Goal: Browse casually: Explore the website without a specific task or goal

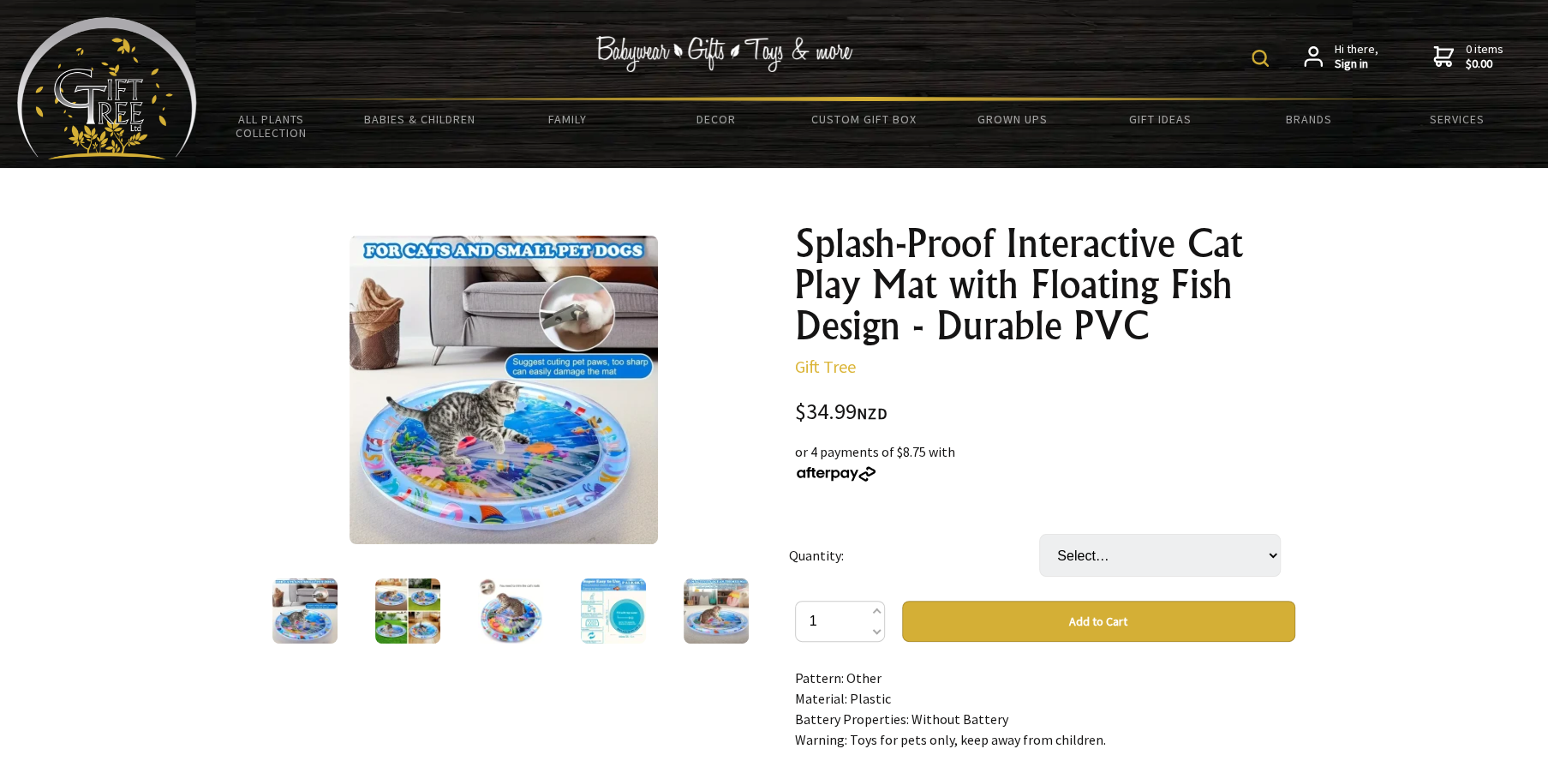
click at [435, 343] on img at bounding box center [503, 390] width 308 height 308
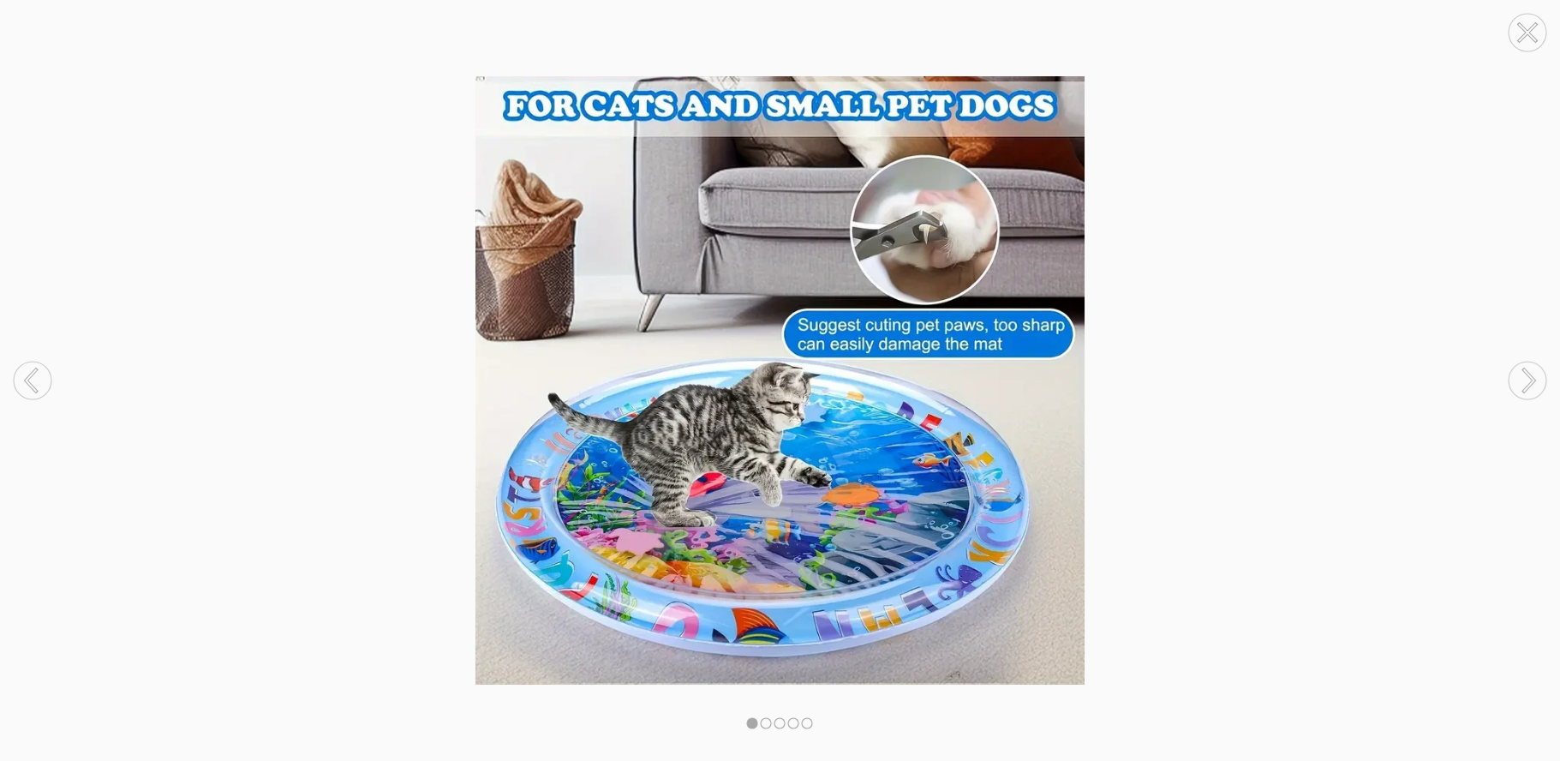
click at [1526, 375] on circle at bounding box center [1527, 380] width 38 height 38
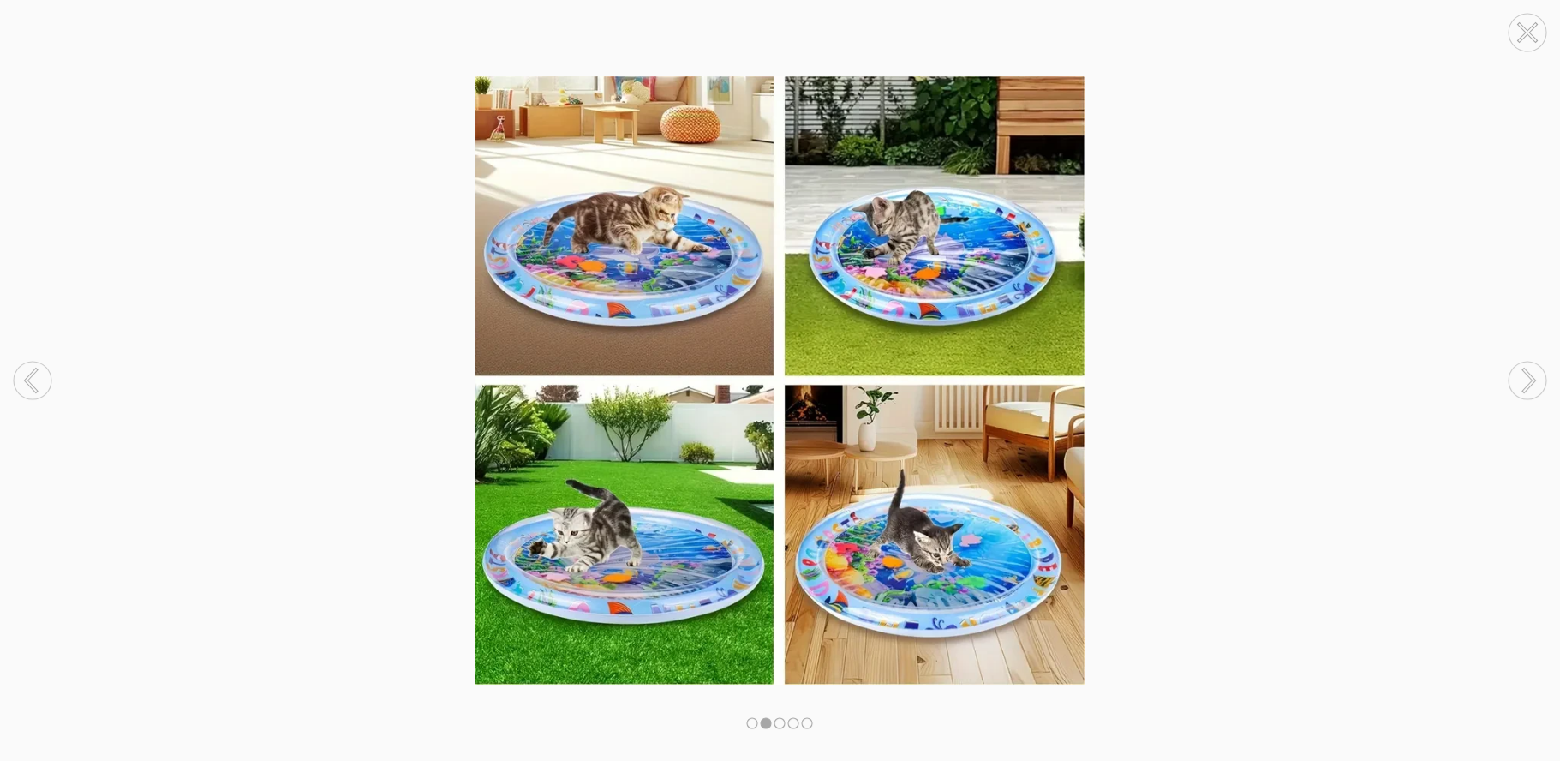
click at [1526, 375] on circle at bounding box center [1527, 380] width 38 height 38
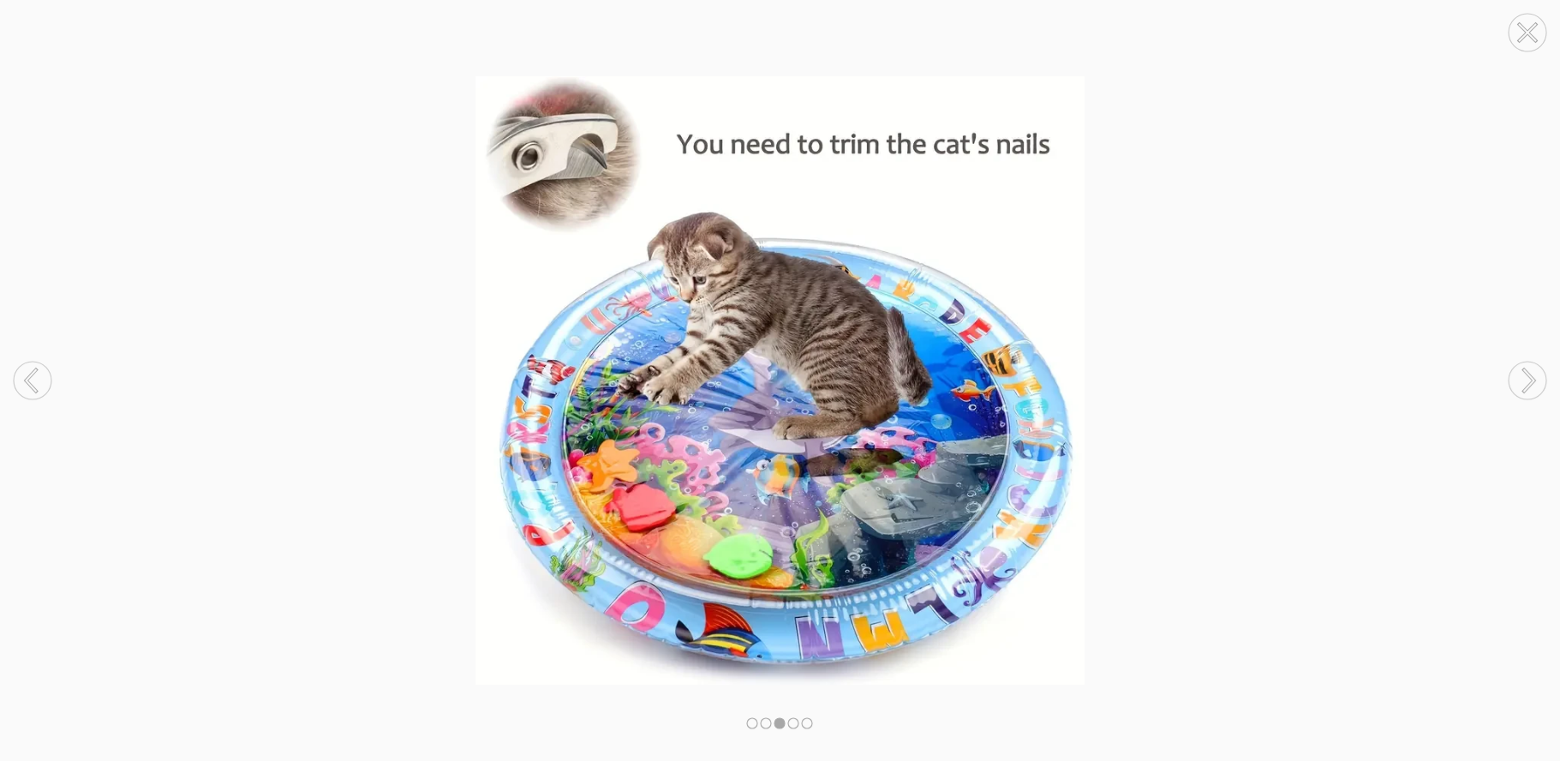
click at [1526, 375] on circle at bounding box center [1527, 380] width 38 height 38
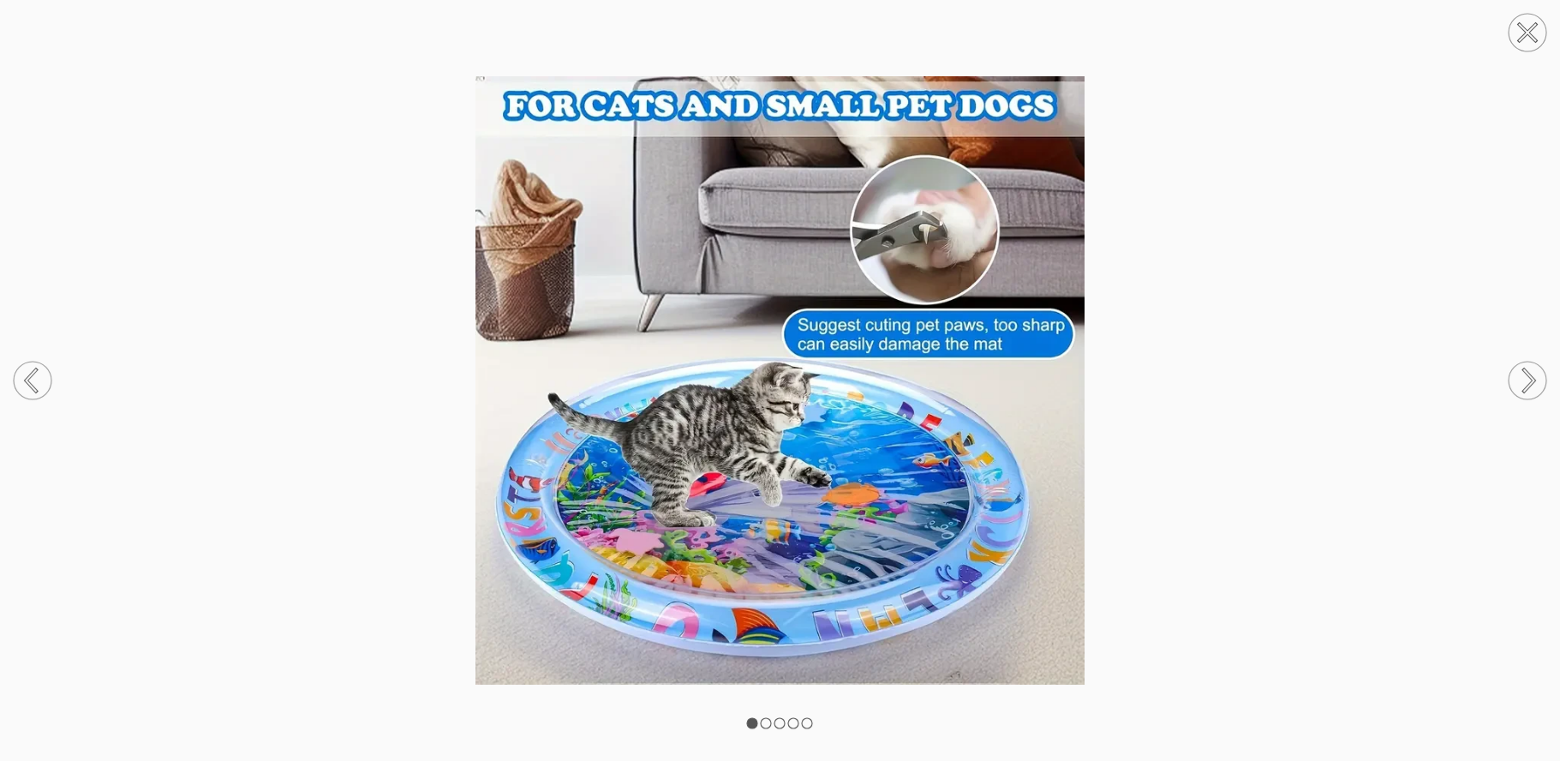
click at [1527, 377] on circle at bounding box center [1527, 380] width 38 height 38
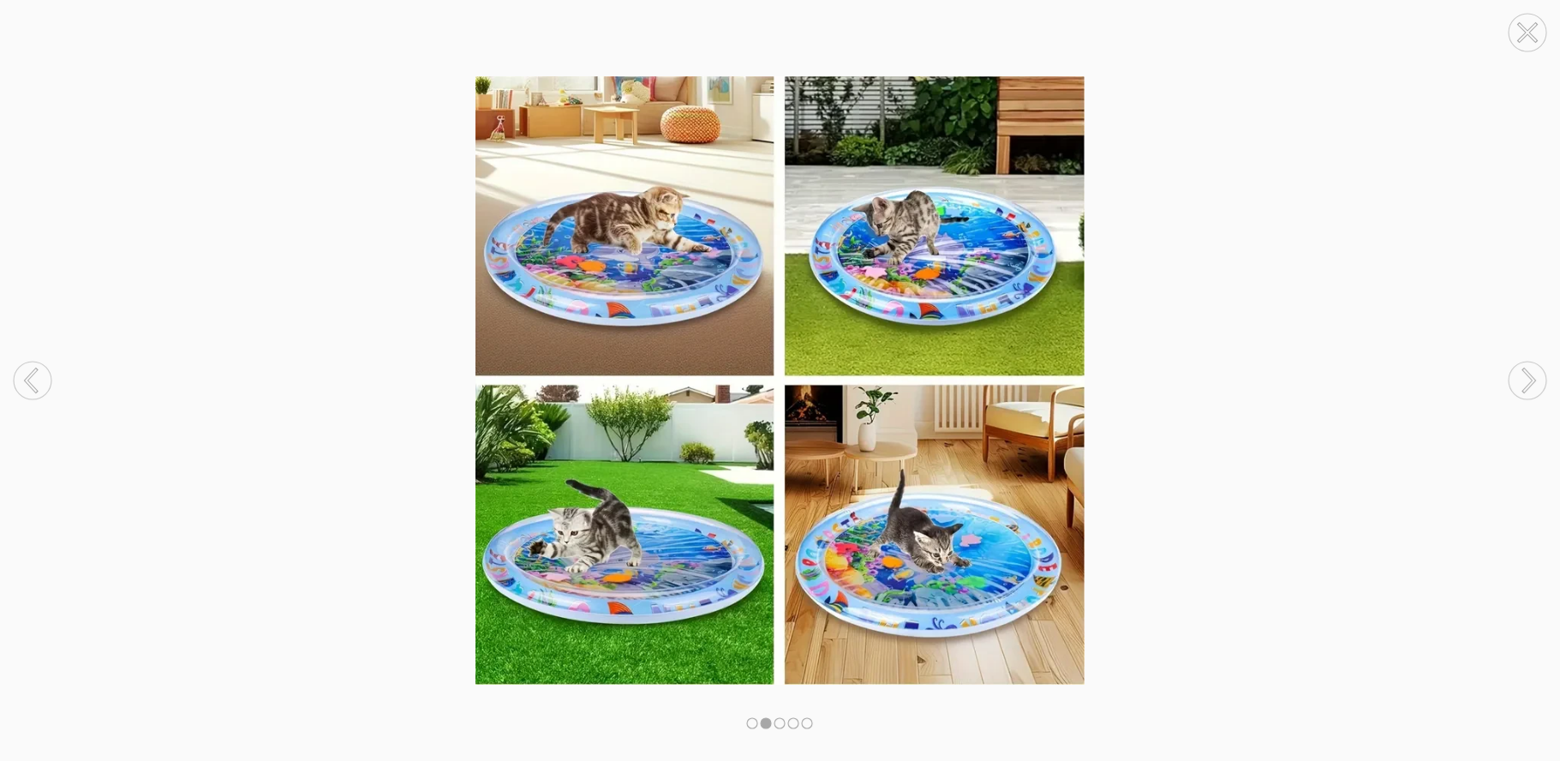
click at [1527, 377] on circle at bounding box center [1527, 380] width 38 height 38
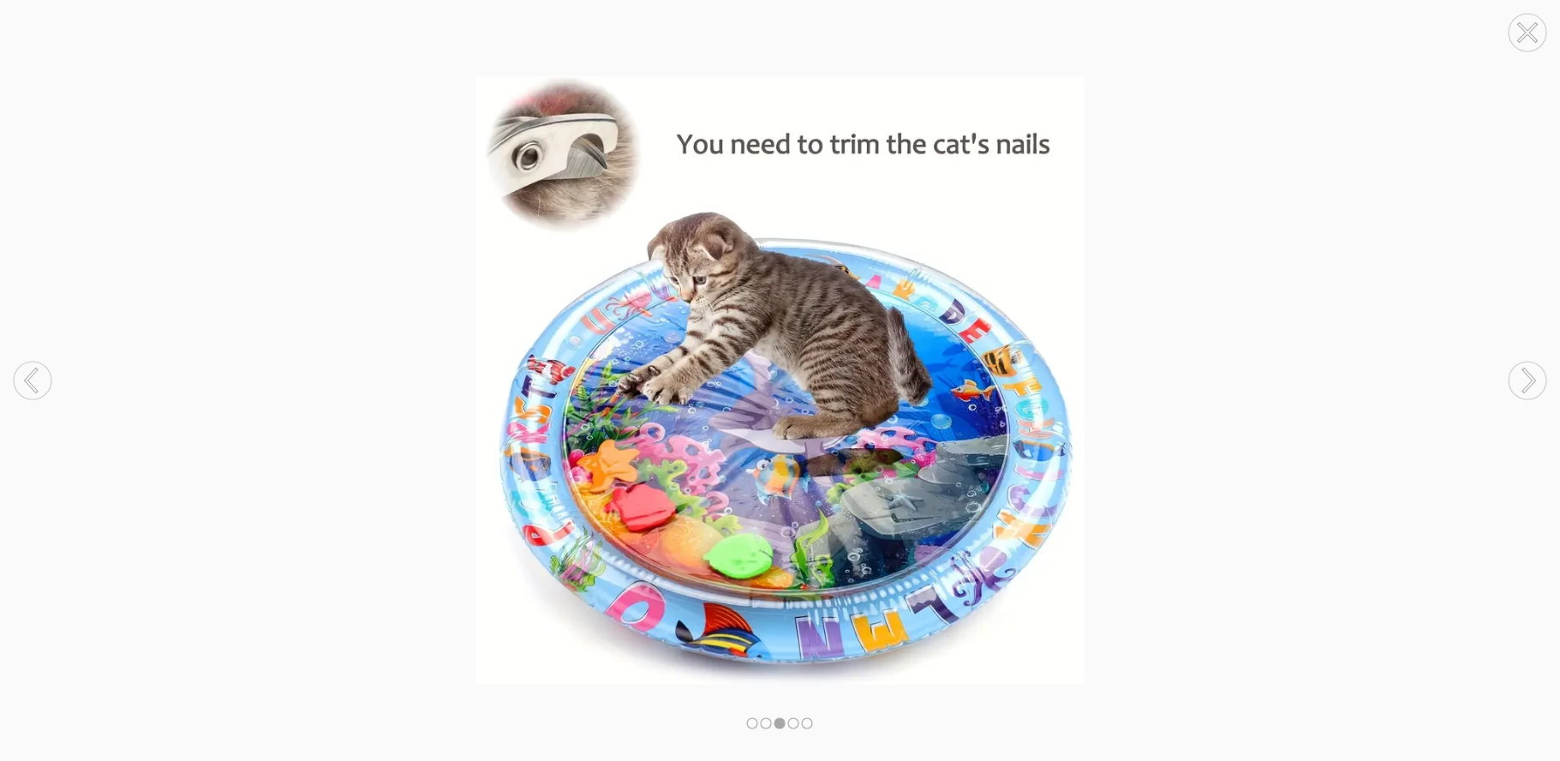
click at [1527, 377] on circle at bounding box center [1527, 380] width 38 height 38
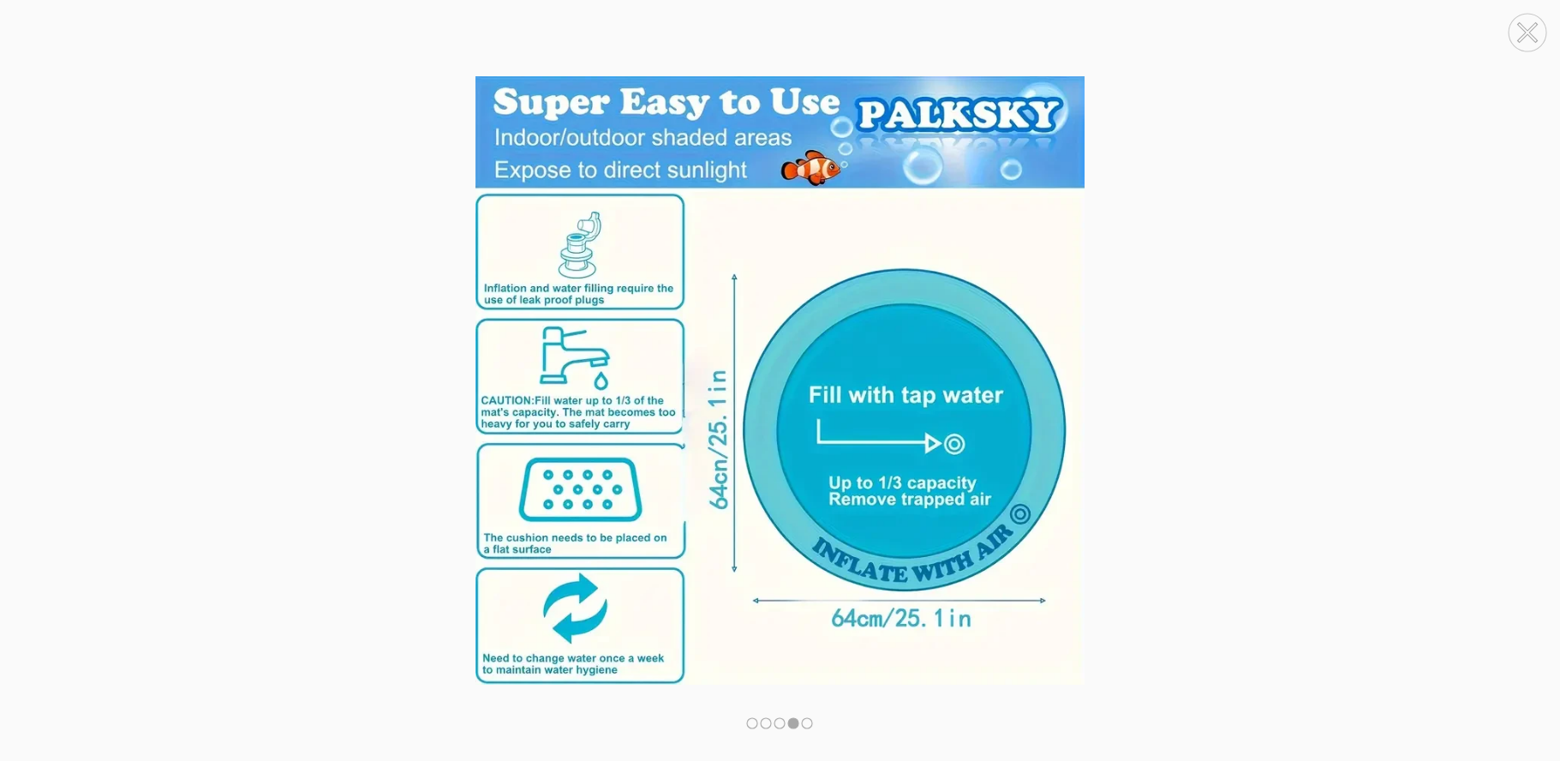
click at [1527, 377] on circle at bounding box center [1527, 380] width 38 height 38
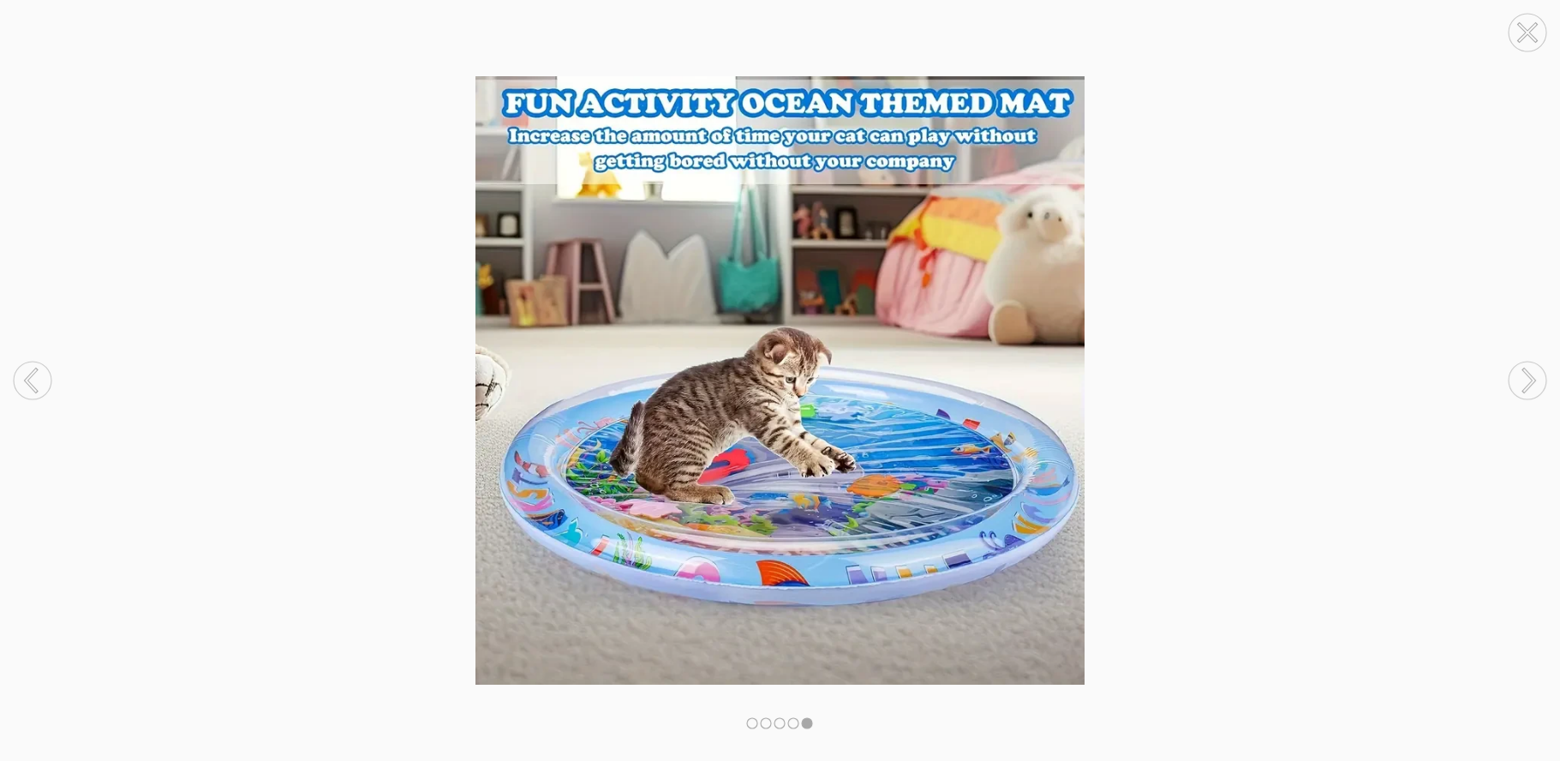
click at [1527, 377] on circle at bounding box center [1527, 380] width 38 height 38
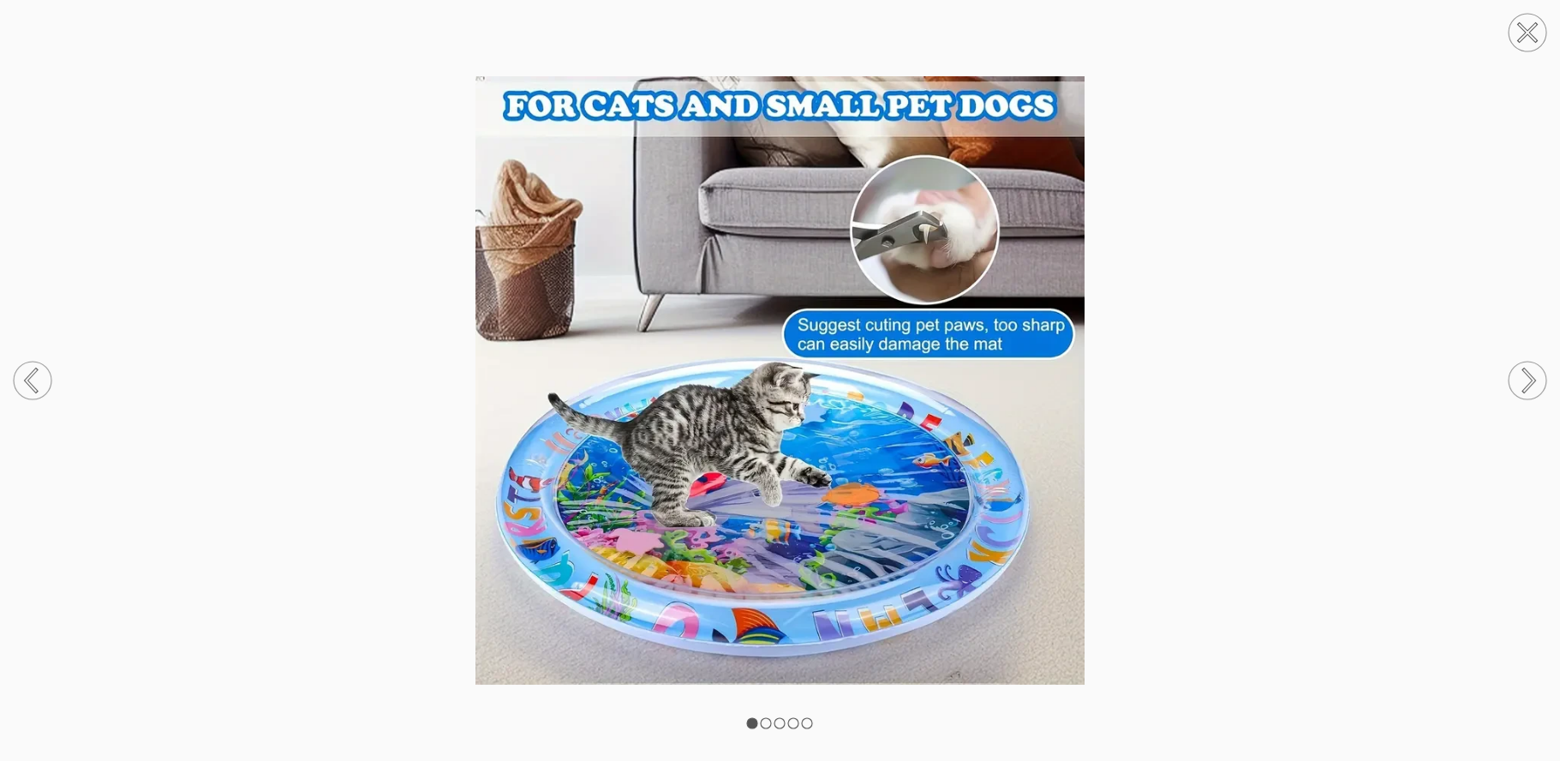
click at [1527, 377] on circle at bounding box center [1527, 380] width 38 height 38
